Goal: Task Accomplishment & Management: Use online tool/utility

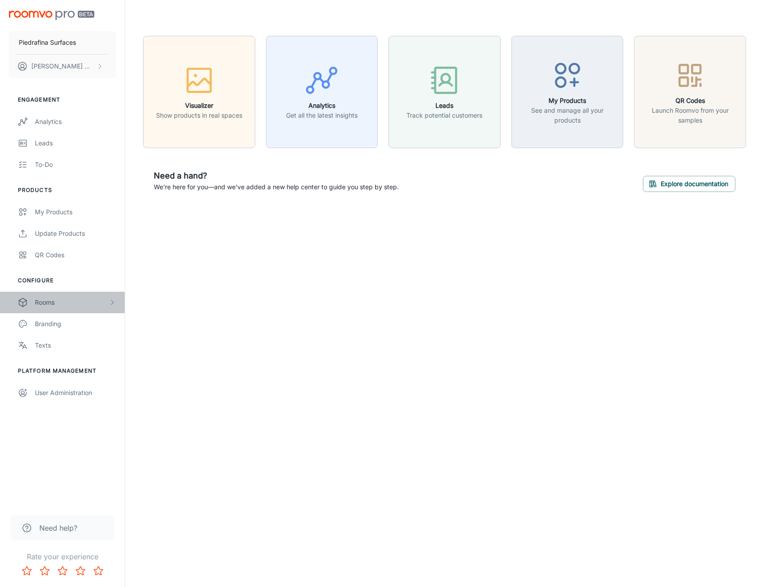
click at [58, 306] on div "Rooms" at bounding box center [72, 302] width 74 height 10
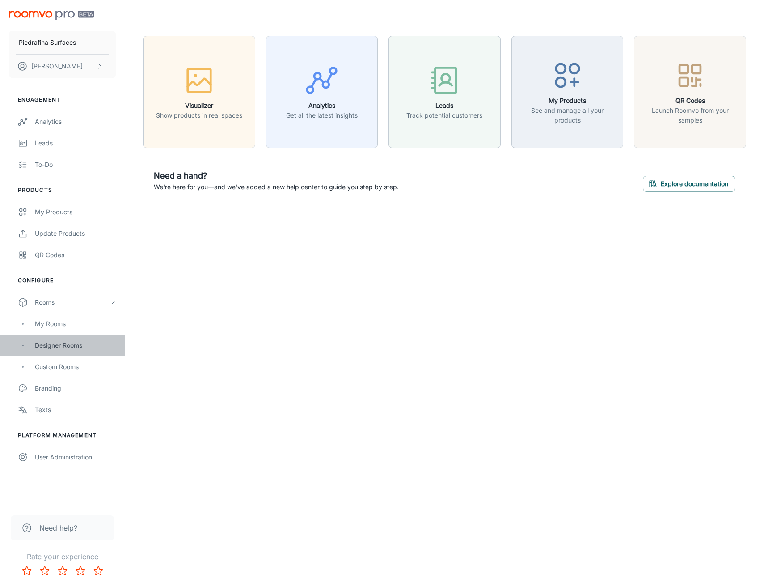
click at [63, 343] on div "Designer Rooms" at bounding box center [75, 345] width 81 height 10
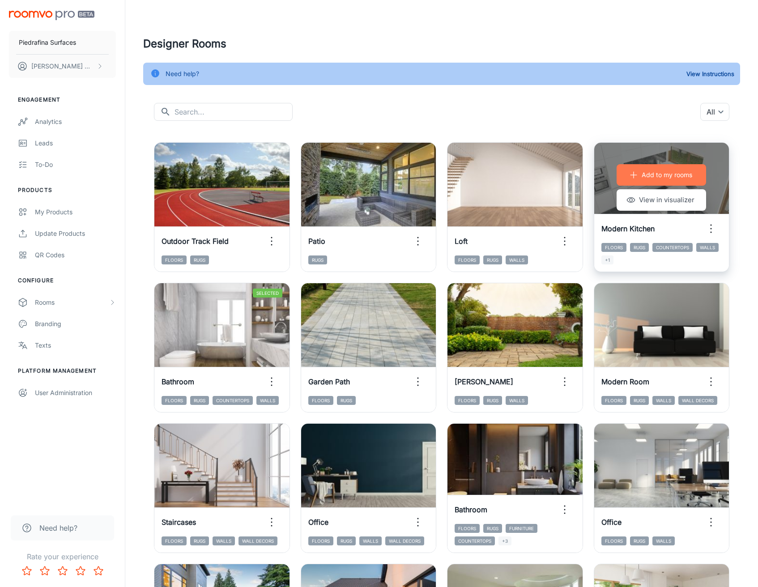
click at [663, 177] on p "Add to my rooms" at bounding box center [666, 175] width 51 height 10
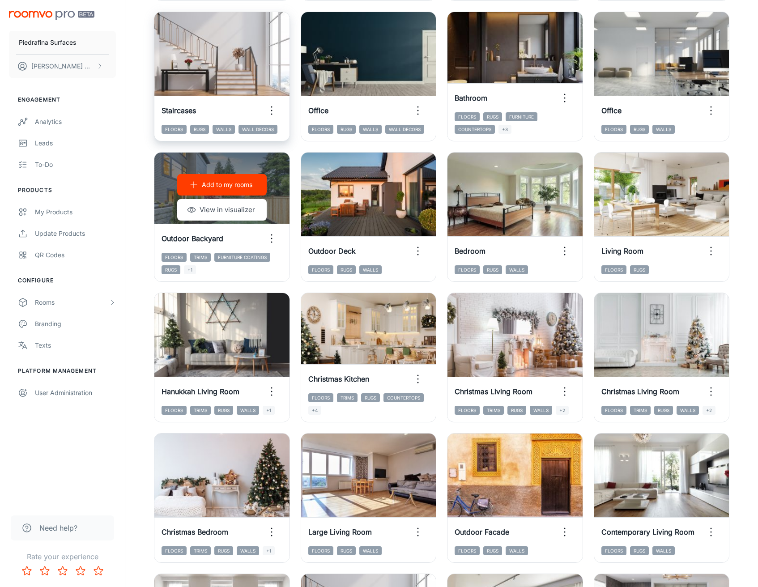
scroll to position [555, 0]
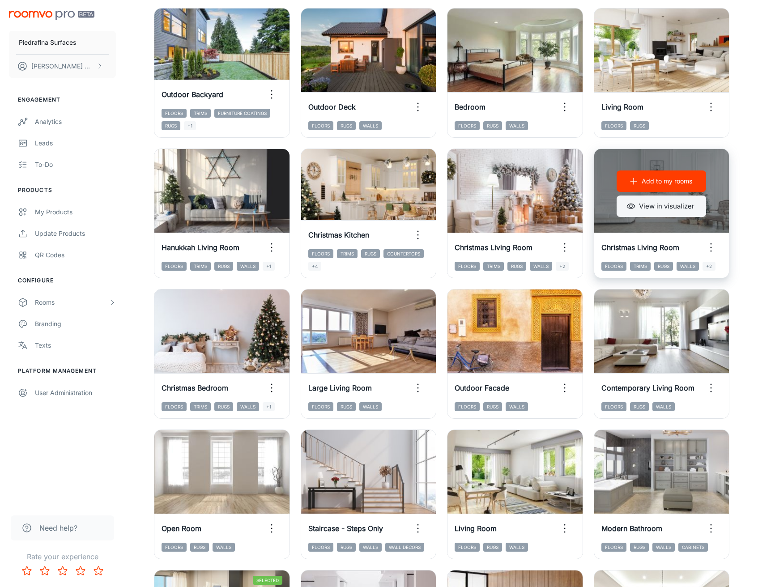
click at [633, 208] on icon "button" at bounding box center [630, 206] width 9 height 9
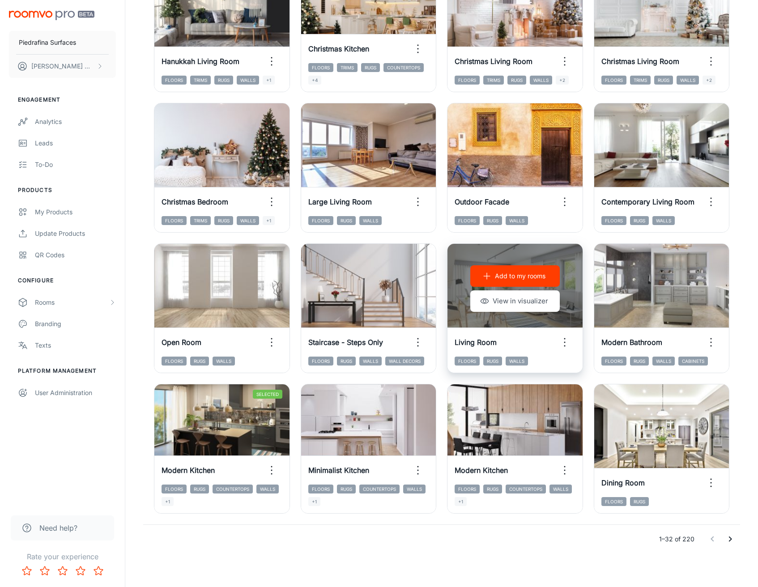
scroll to position [744, 0]
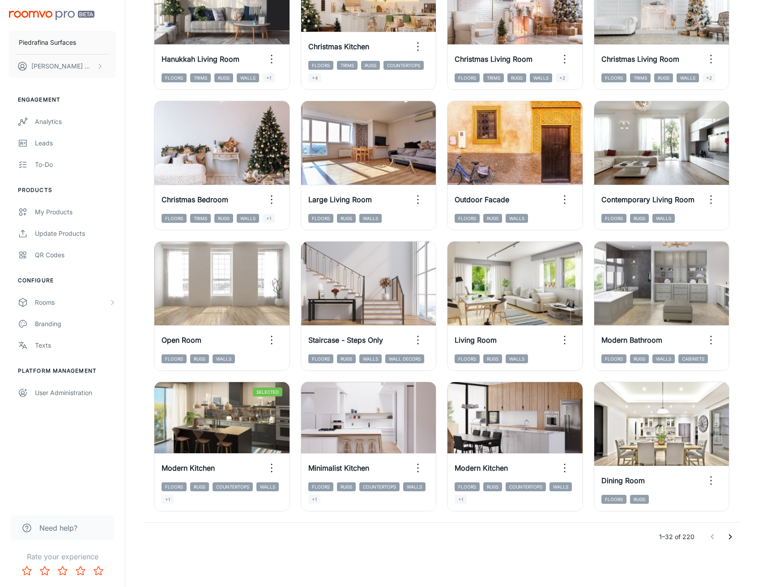
click at [735, 537] on button "Go to next page" at bounding box center [730, 537] width 18 height 18
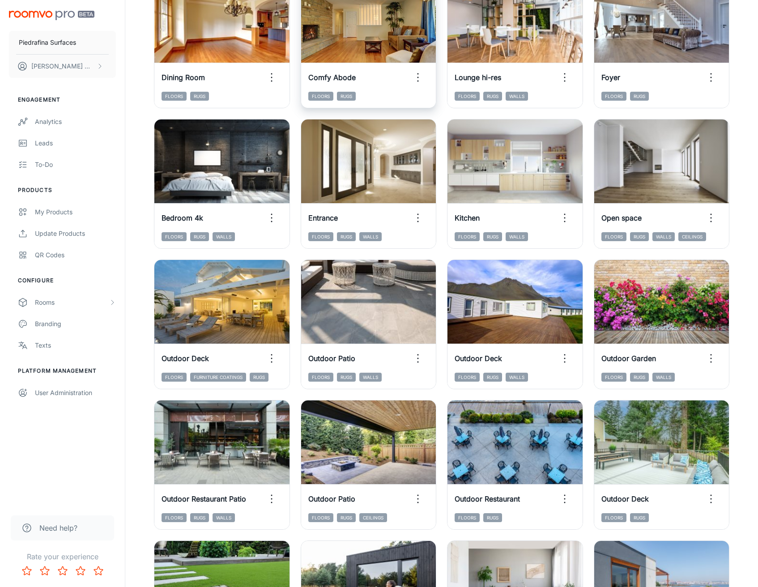
scroll to position [0, 0]
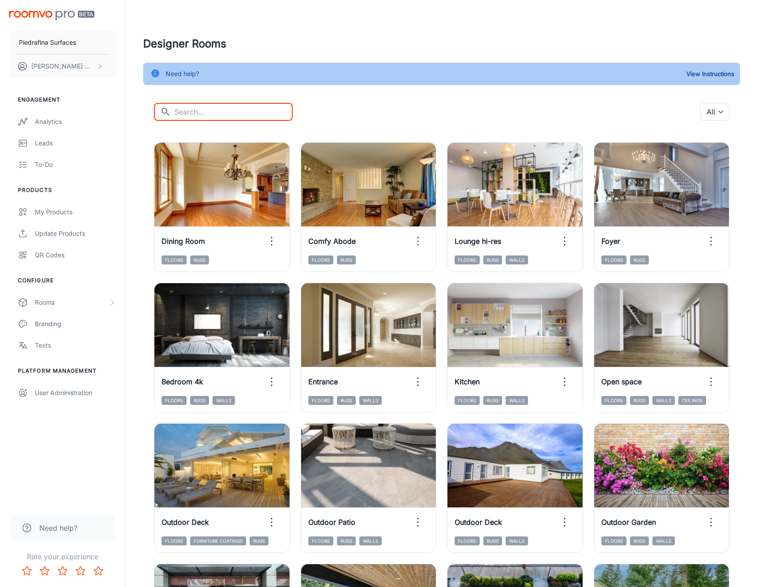
click at [211, 120] on input "text" at bounding box center [233, 112] width 118 height 18
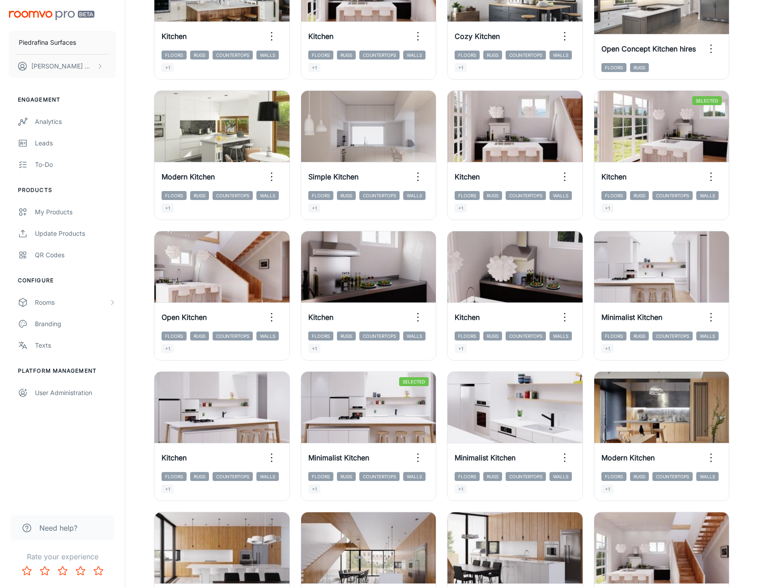
scroll to position [474, 0]
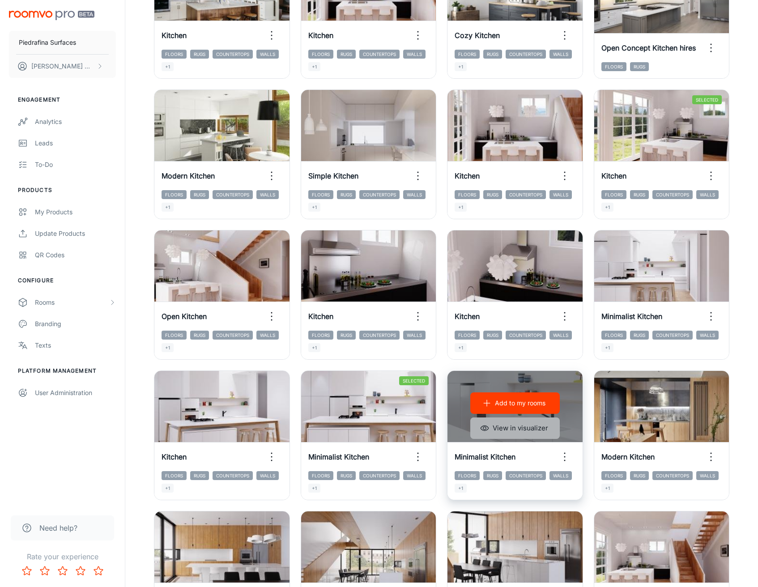
click at [512, 428] on button "View in visualizer" at bounding box center [514, 427] width 89 height 21
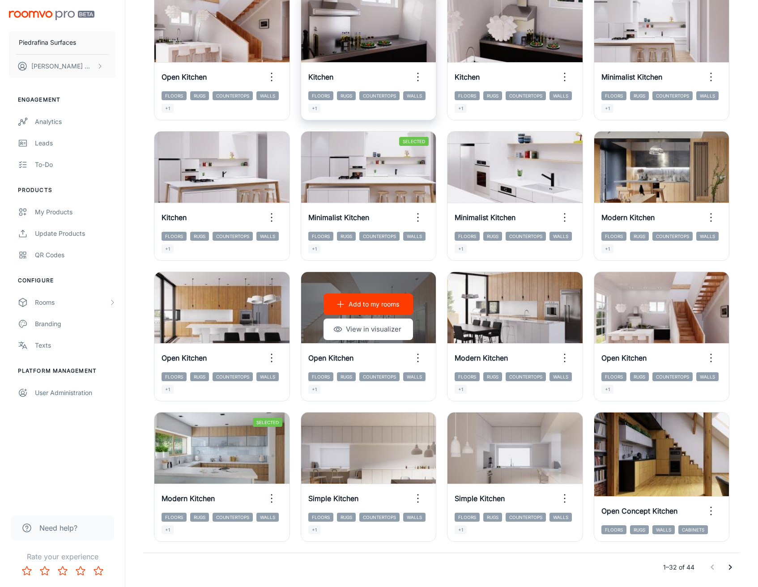
scroll to position [744, 0]
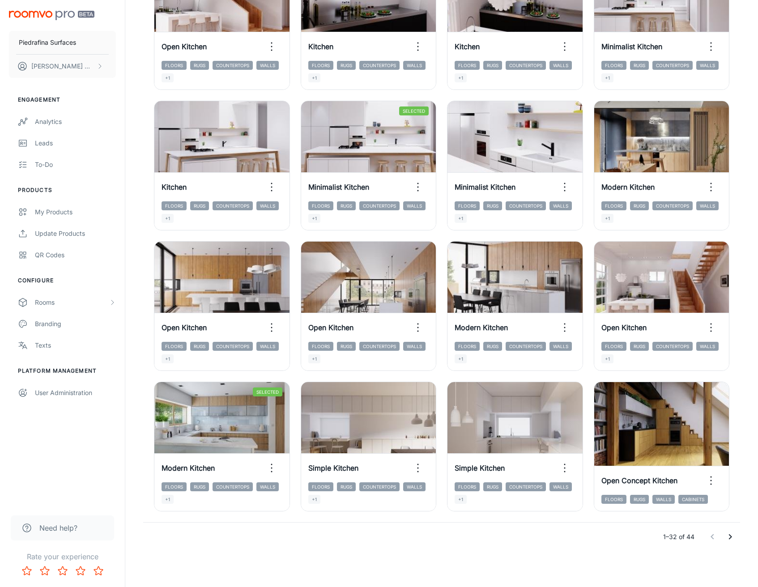
click at [730, 534] on icon "Go to next page" at bounding box center [729, 536] width 11 height 11
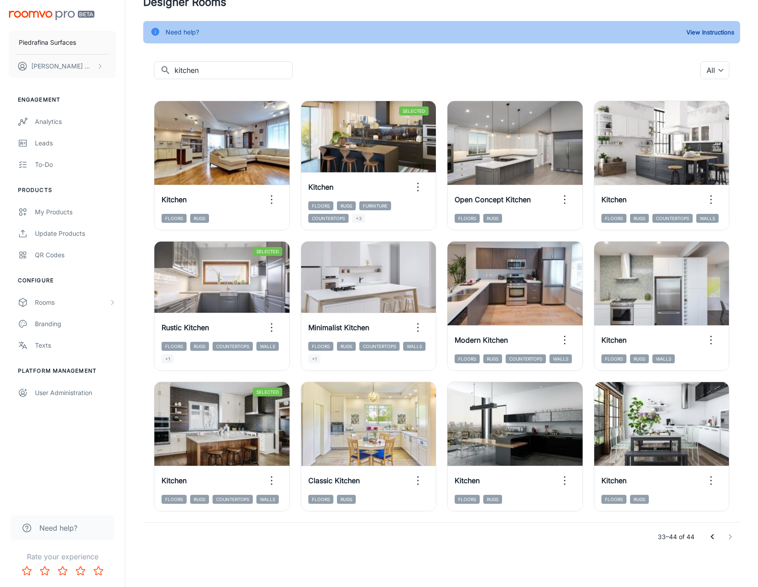
scroll to position [42, 0]
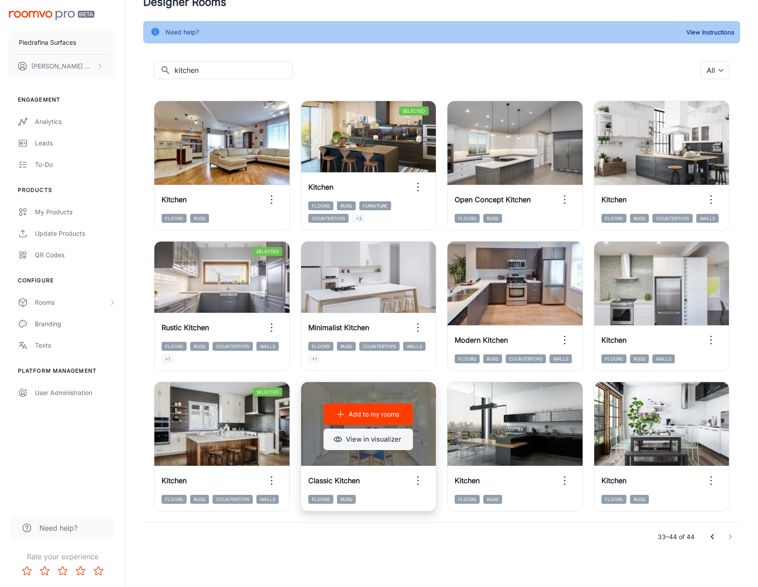
click at [386, 441] on button "View in visualizer" at bounding box center [367, 438] width 89 height 21
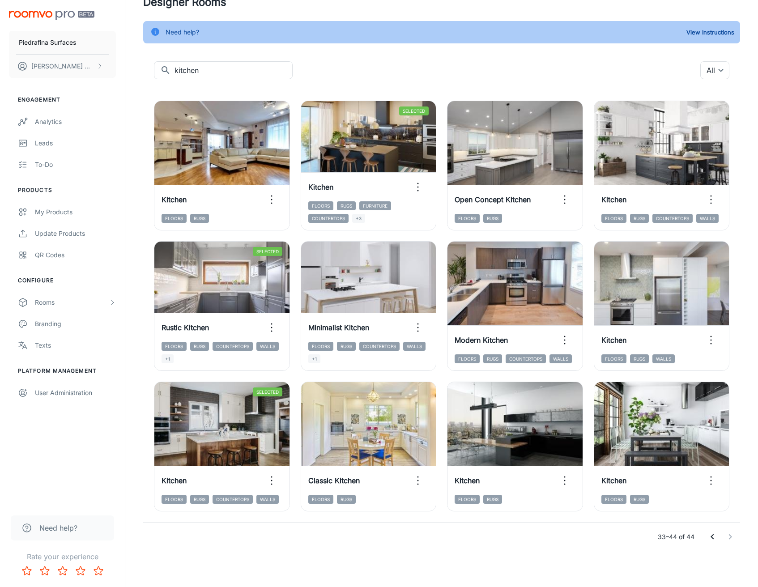
scroll to position [0, 0]
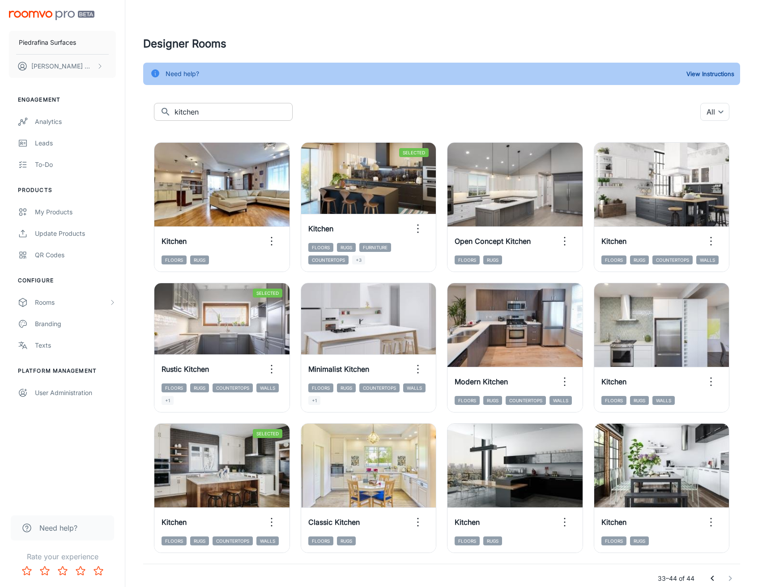
click at [202, 110] on input "kitchen" at bounding box center [233, 112] width 118 height 18
type input "bathroom"
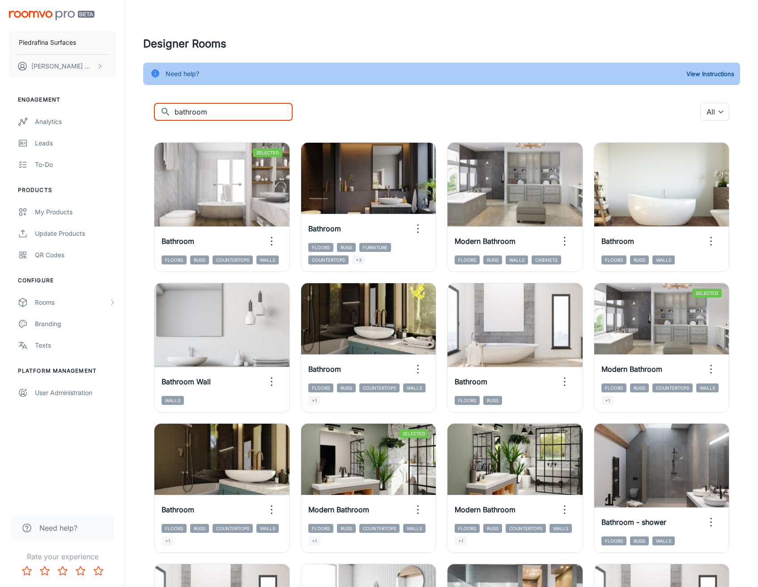
scroll to position [8, 0]
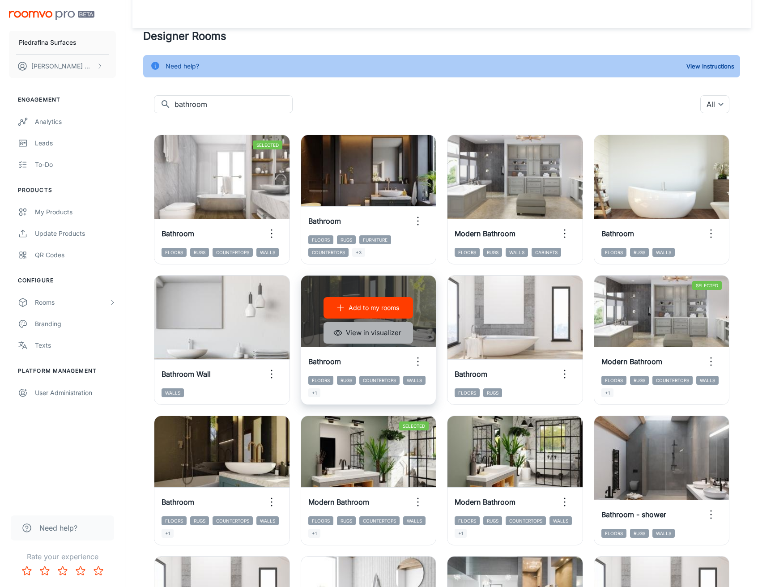
click at [371, 339] on button "View in visualizer" at bounding box center [367, 332] width 89 height 21
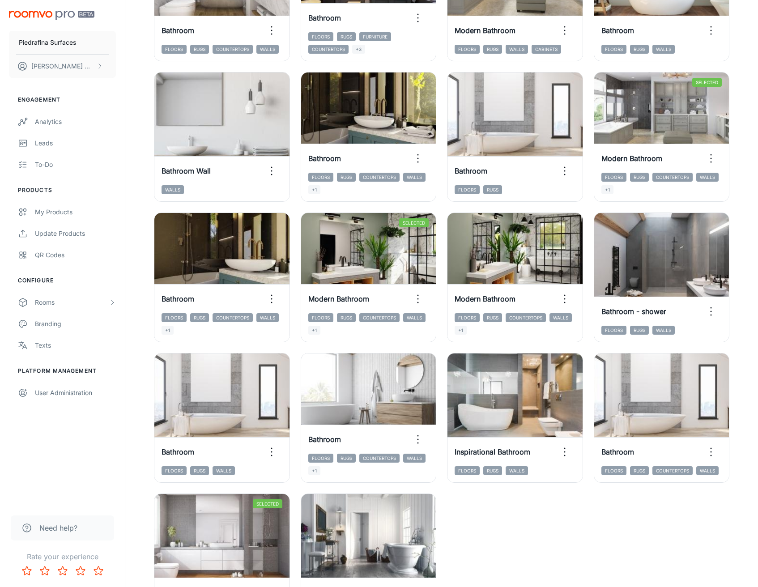
scroll to position [0, 0]
